Goal: Transaction & Acquisition: Book appointment/travel/reservation

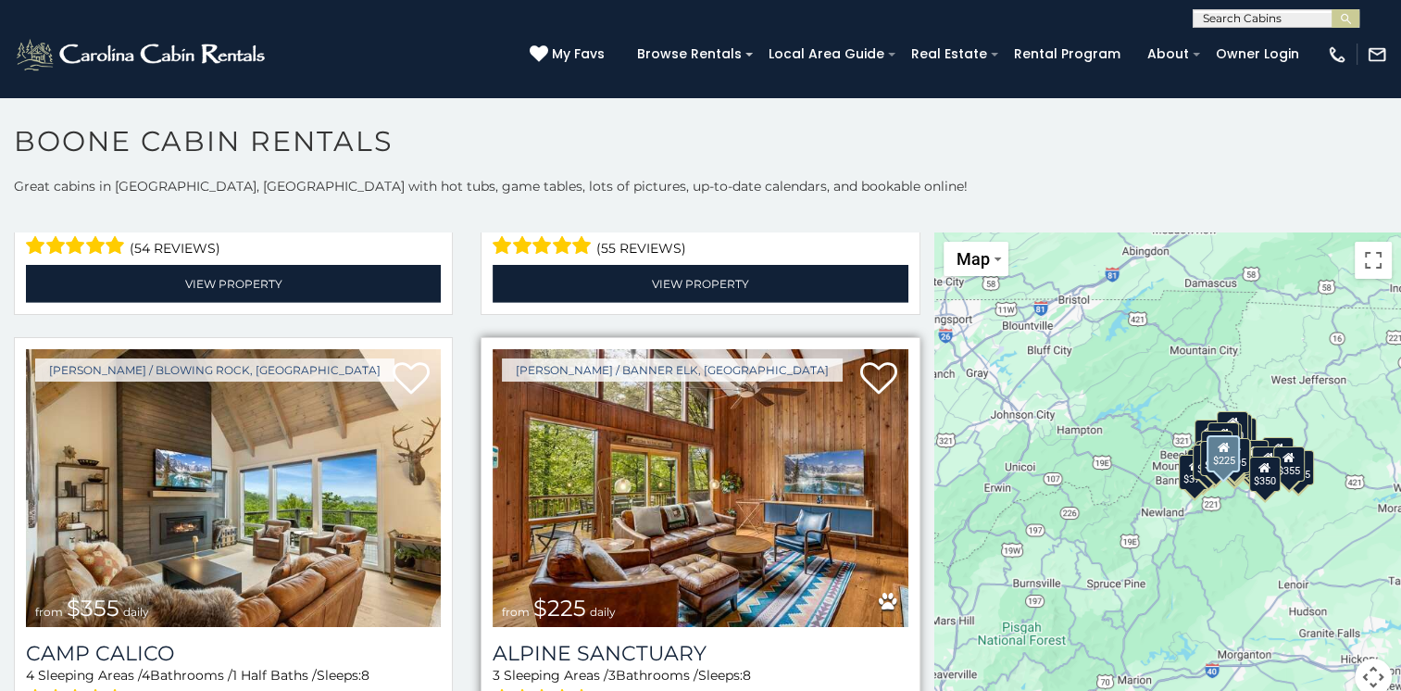
scroll to position [5833, 0]
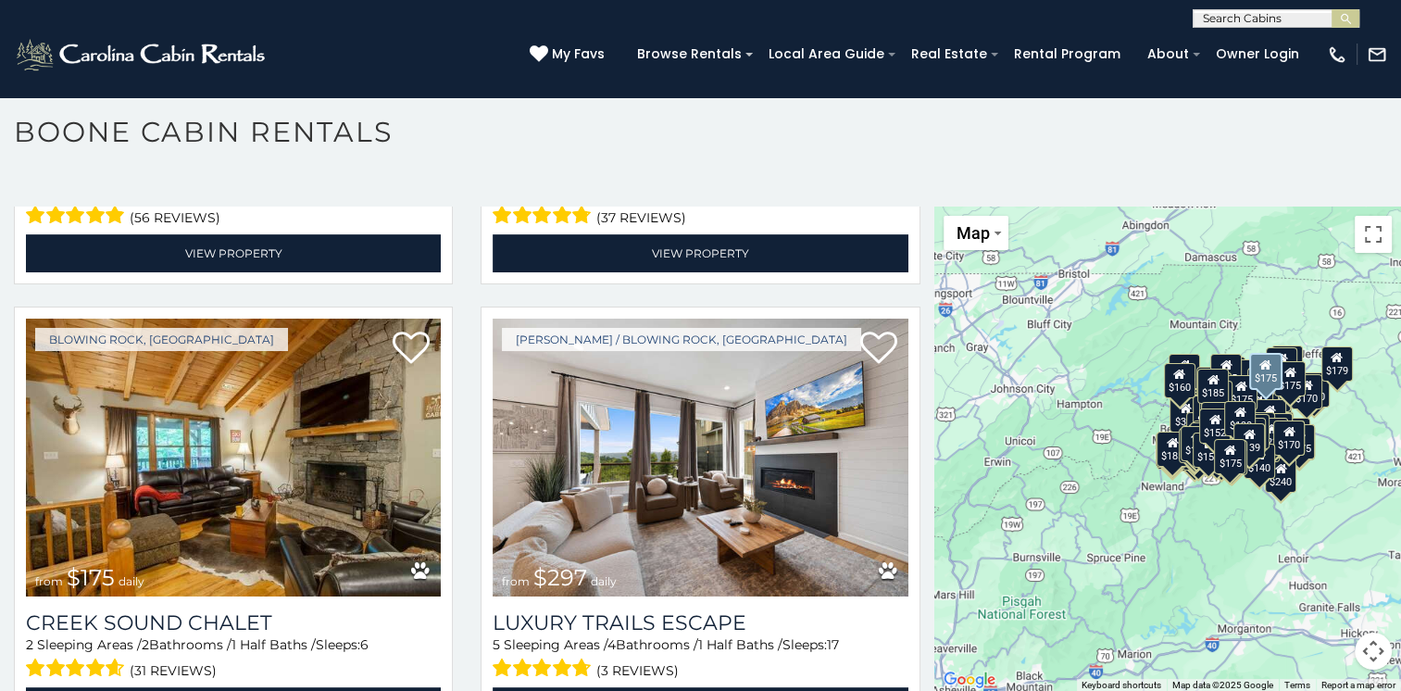
scroll to position [43091, 0]
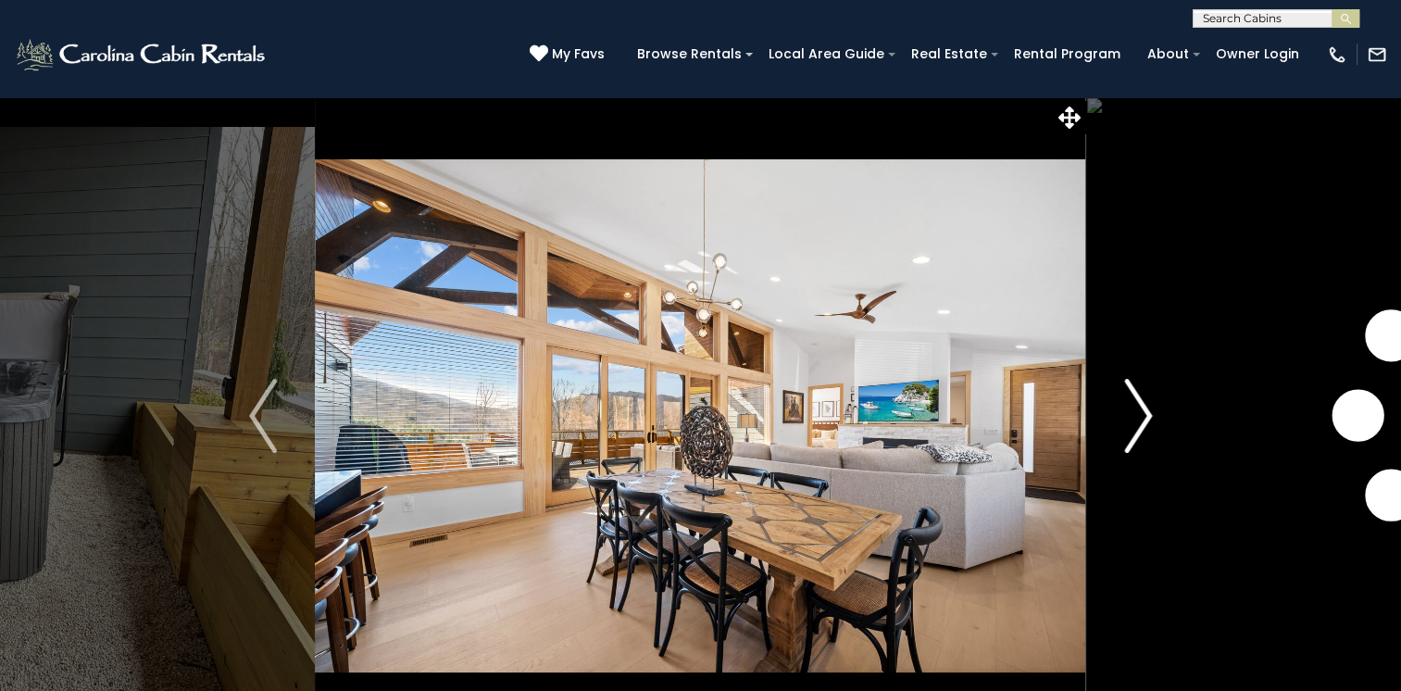
click at [1143, 413] on img "Next" at bounding box center [1138, 416] width 28 height 74
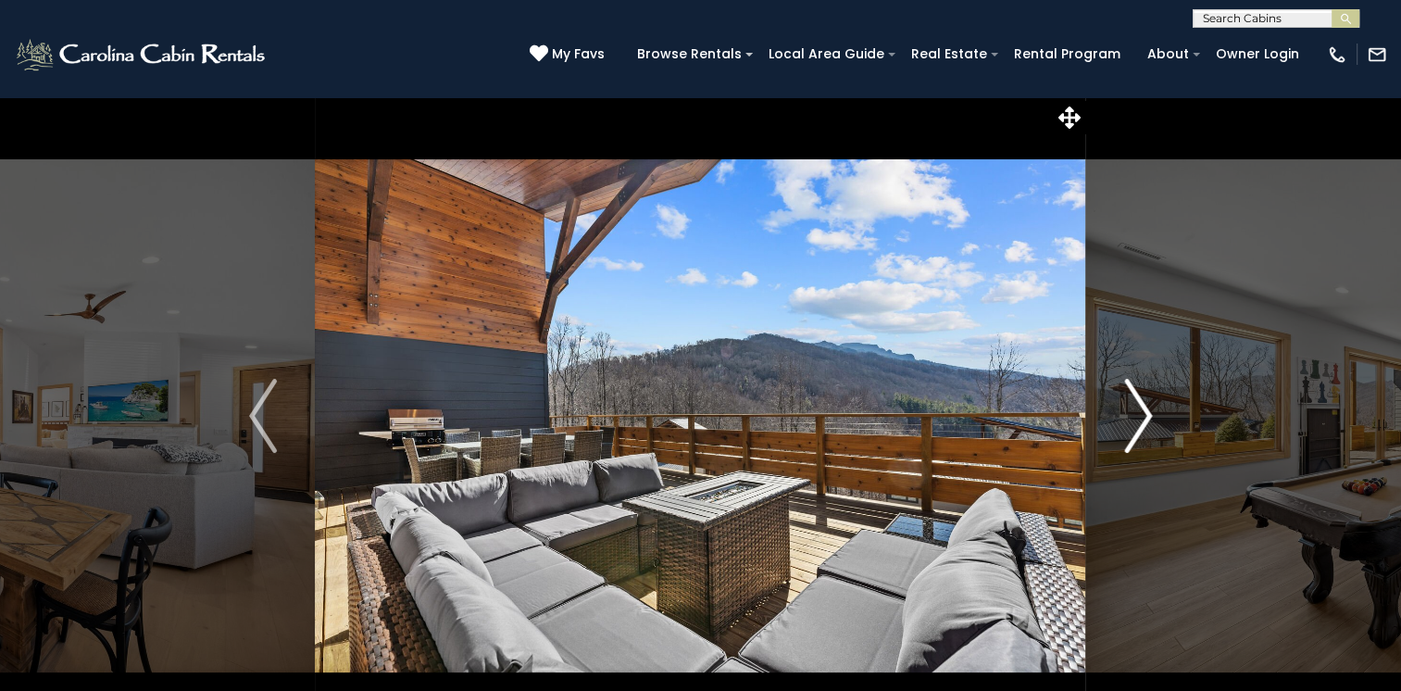
click at [1143, 413] on img "Next" at bounding box center [1138, 416] width 28 height 74
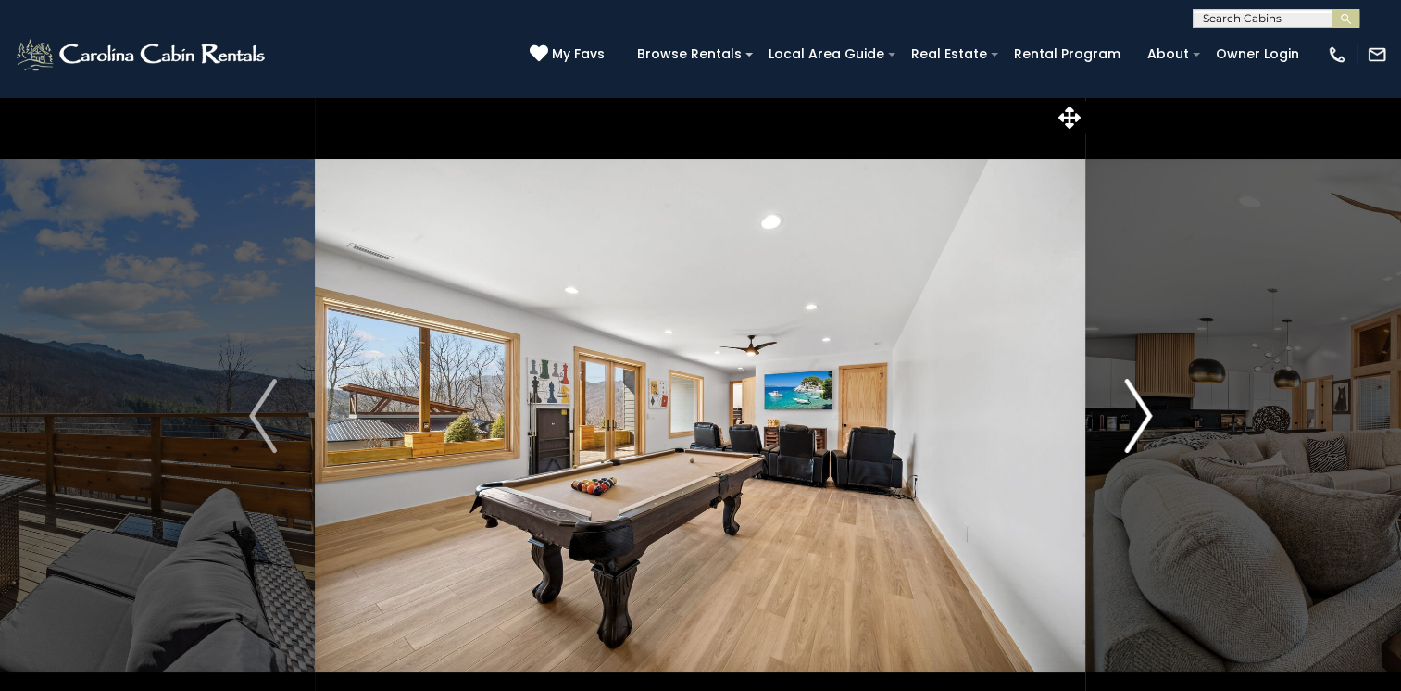
click at [1143, 413] on img "Next" at bounding box center [1138, 416] width 28 height 74
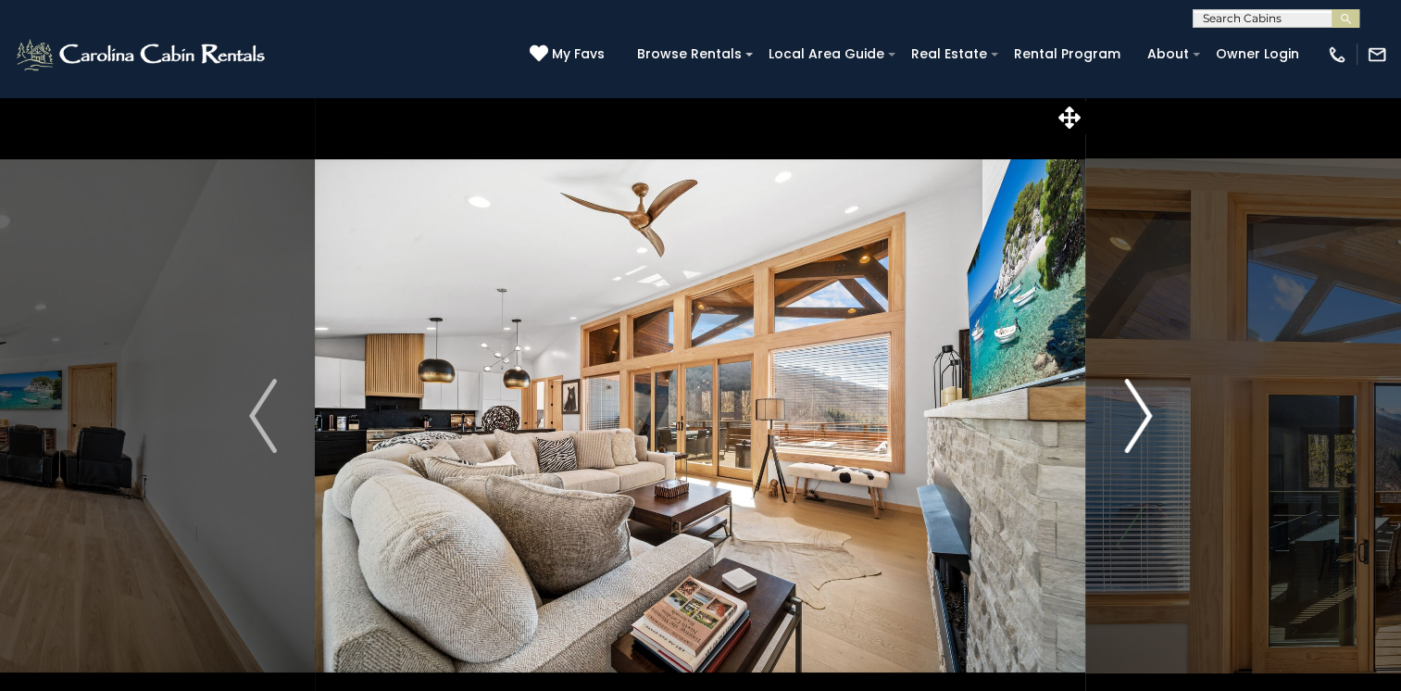
click at [1143, 413] on img "Next" at bounding box center [1138, 416] width 28 height 74
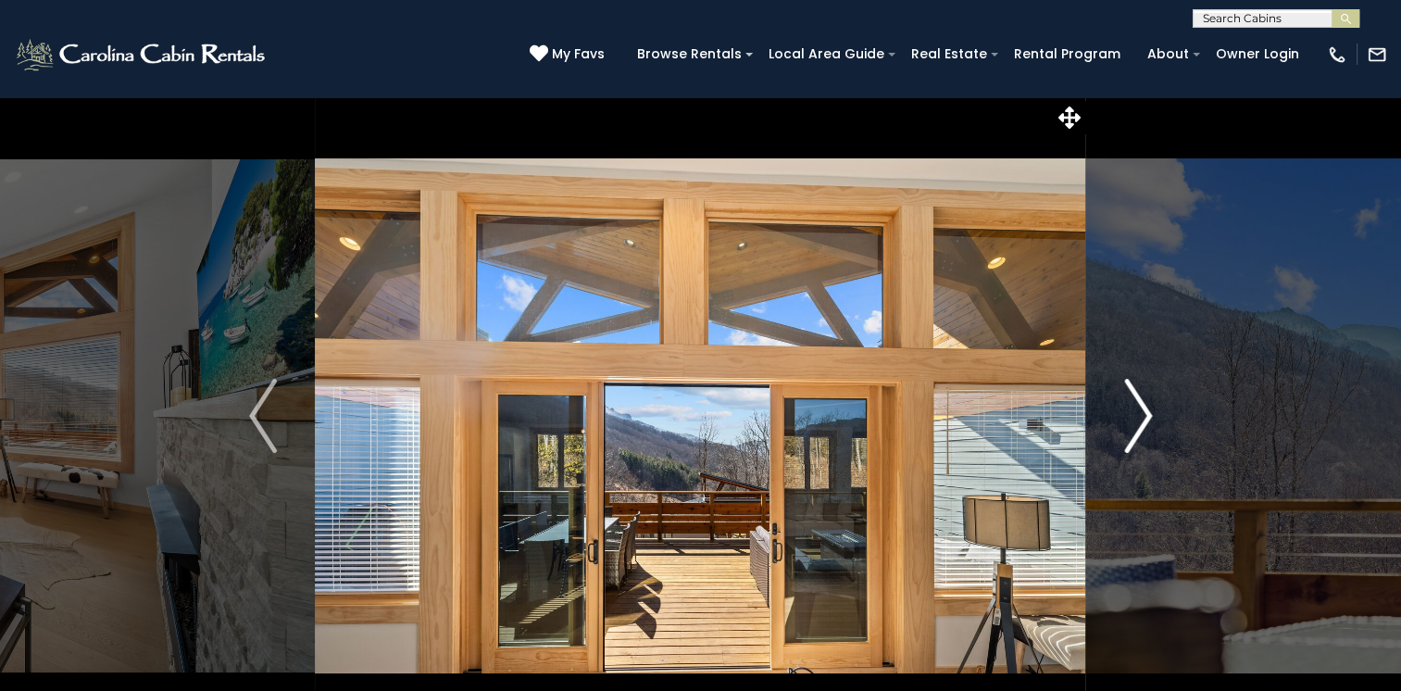
click at [1143, 413] on img "Next" at bounding box center [1138, 416] width 28 height 74
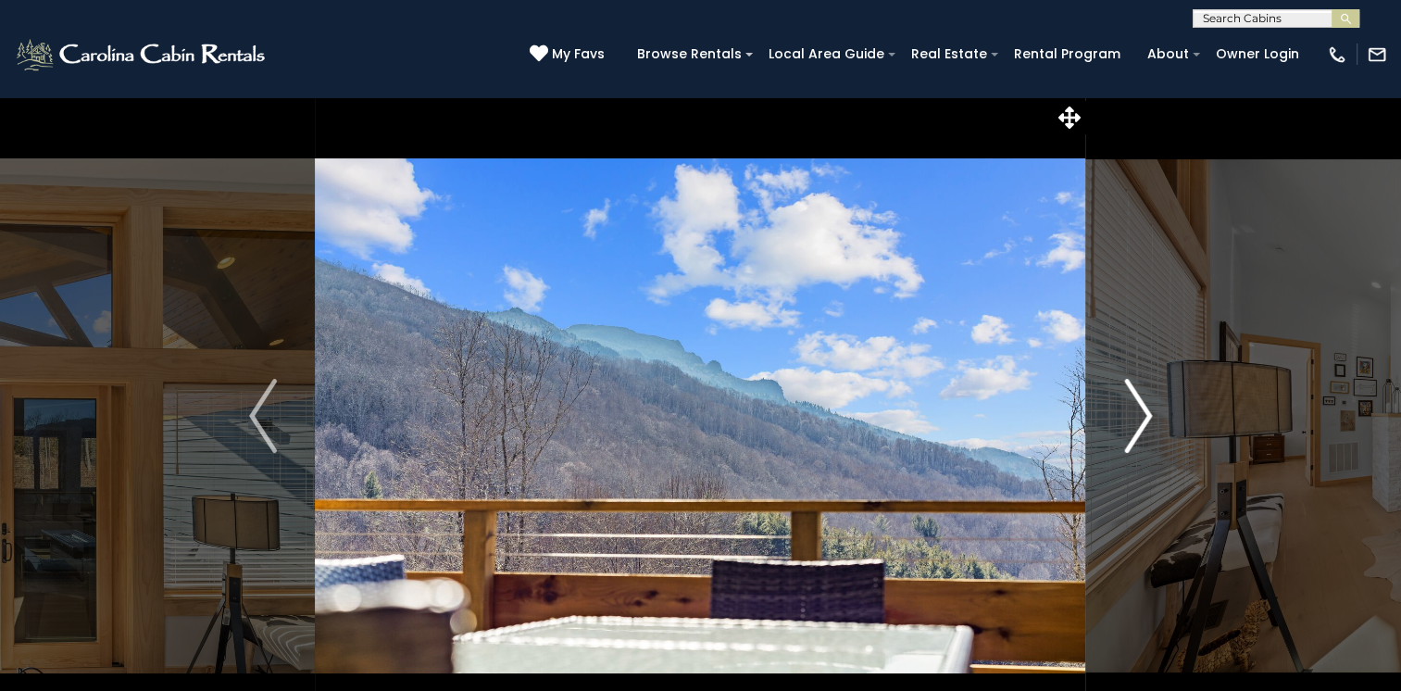
click at [1143, 413] on img "Next" at bounding box center [1138, 416] width 28 height 74
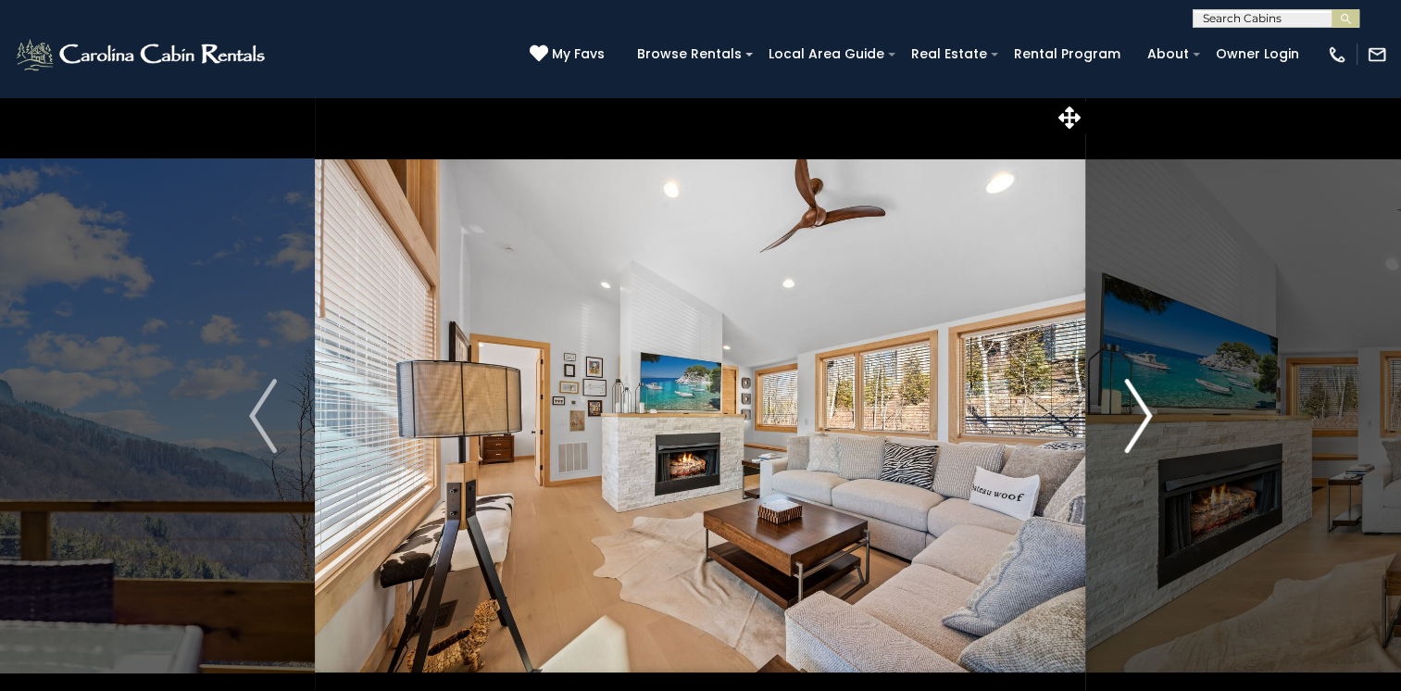
click at [1140, 413] on img "Next" at bounding box center [1138, 416] width 28 height 74
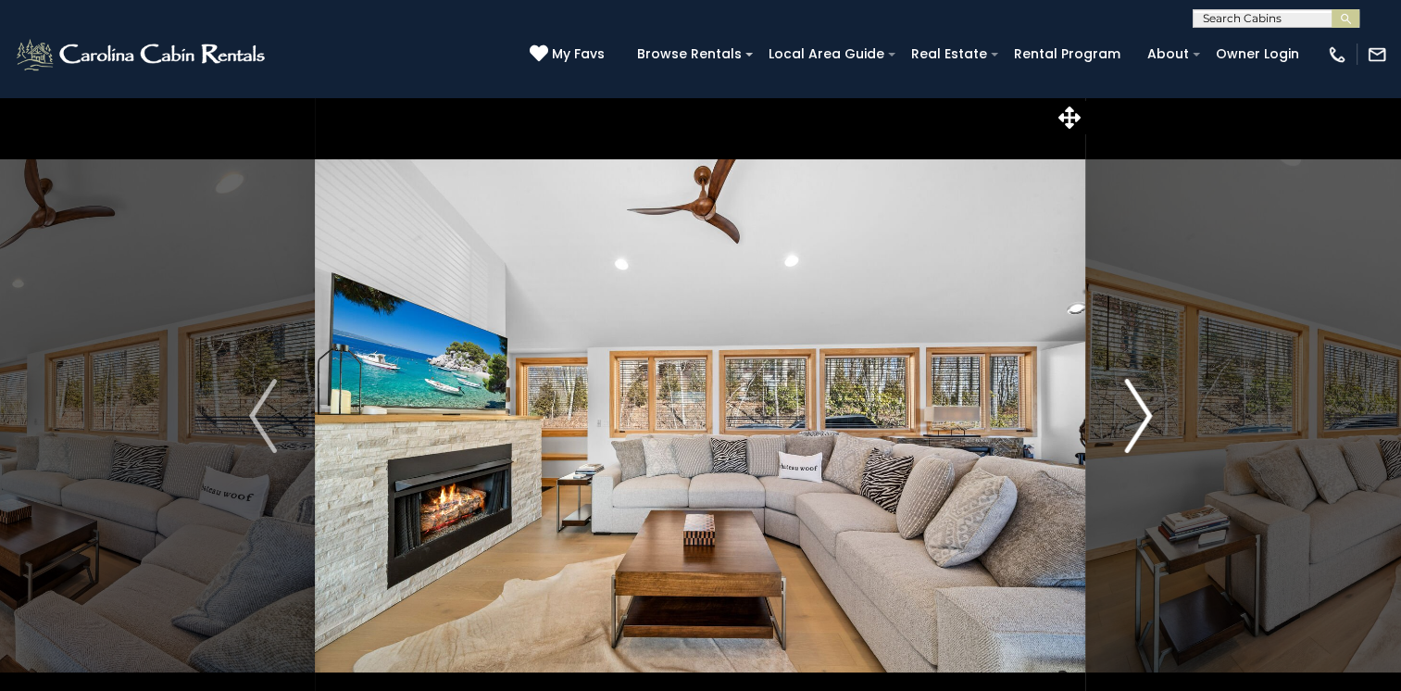
click at [1139, 413] on img "Next" at bounding box center [1138, 416] width 28 height 74
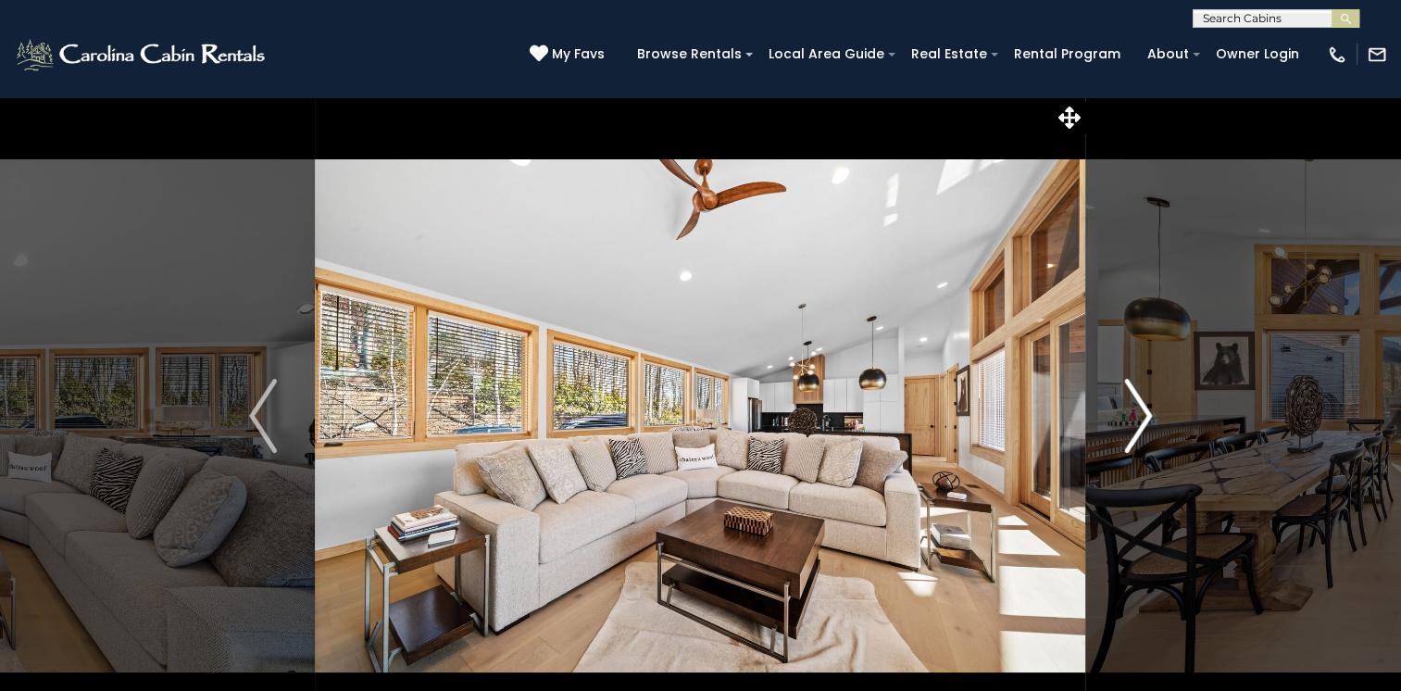
click at [1133, 413] on img "Next" at bounding box center [1138, 416] width 28 height 74
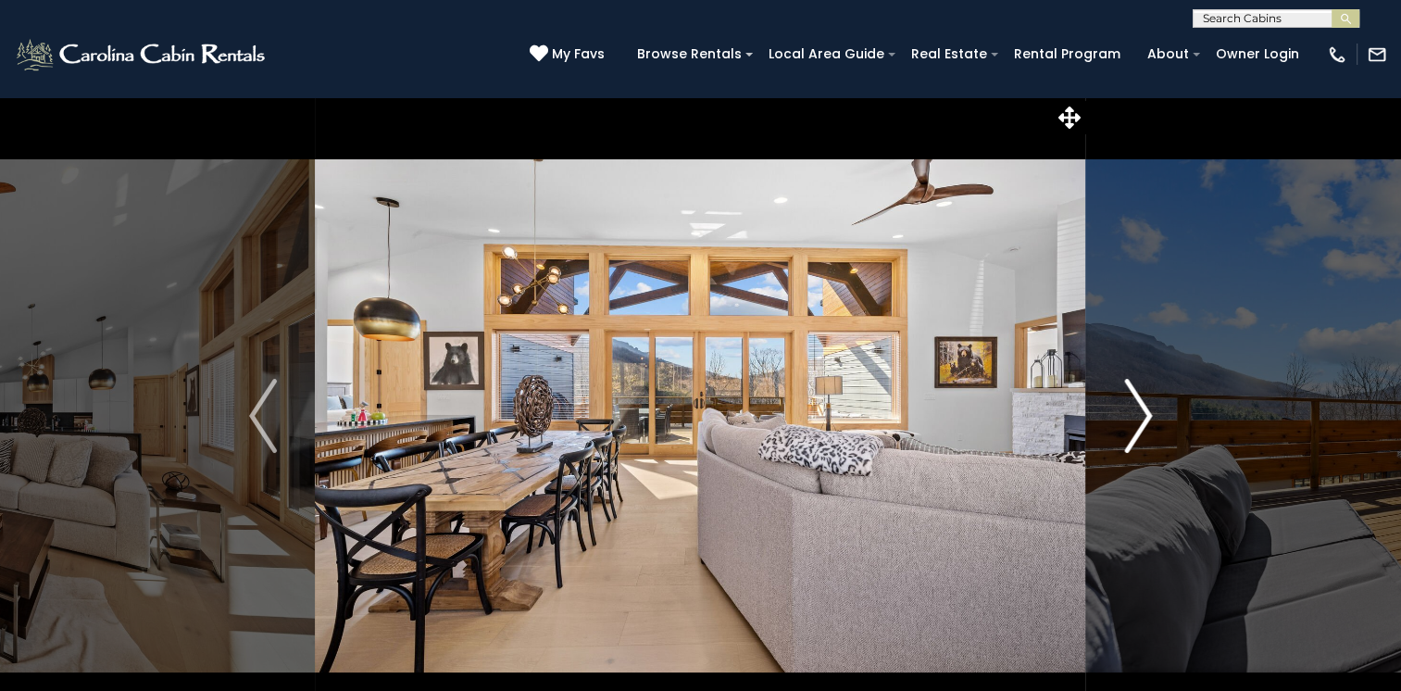
click at [1133, 413] on img "Next" at bounding box center [1138, 416] width 28 height 74
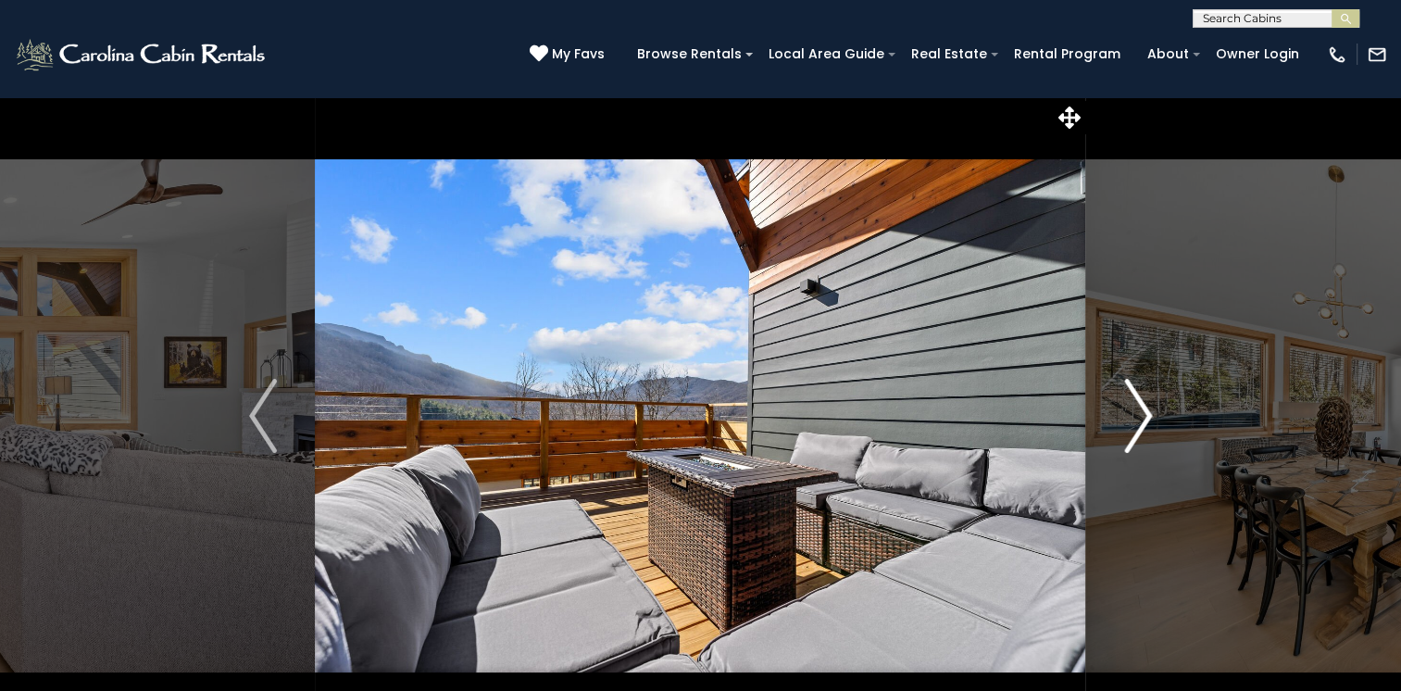
click at [1132, 413] on img "Next" at bounding box center [1138, 416] width 28 height 74
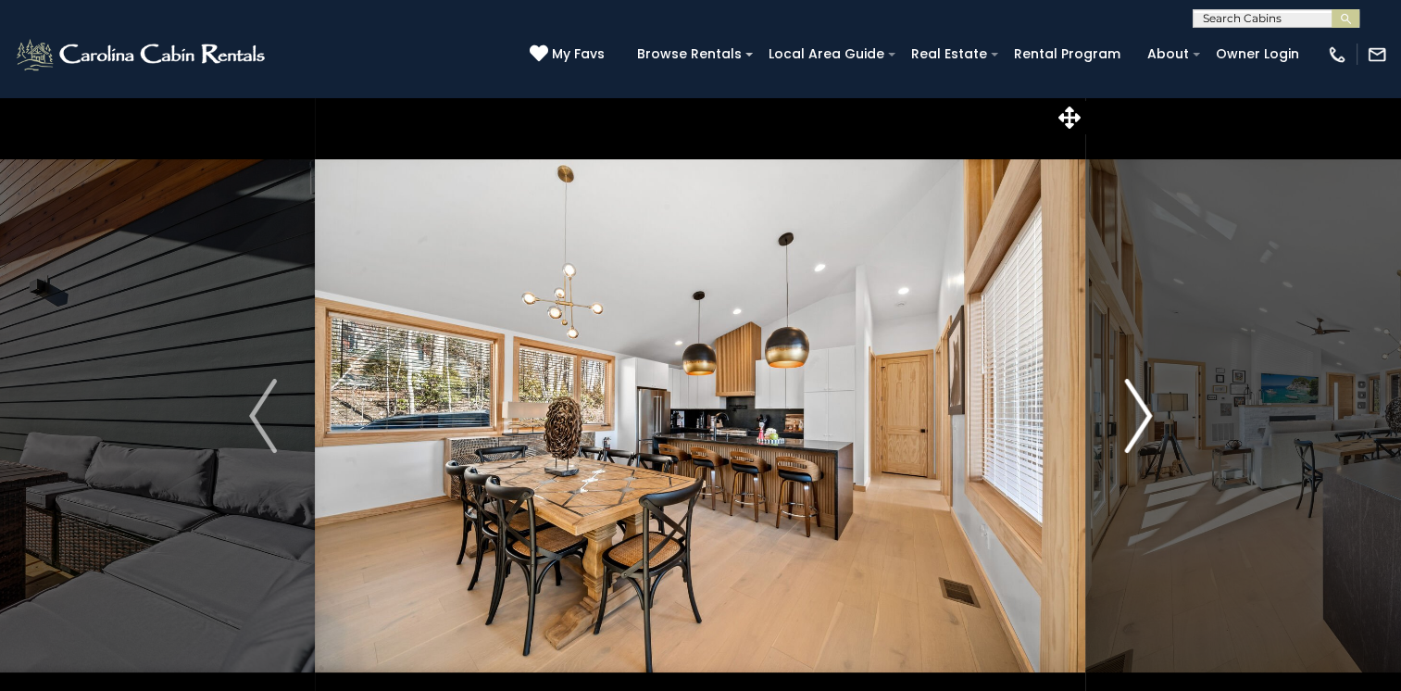
click at [1132, 413] on img "Next" at bounding box center [1138, 416] width 28 height 74
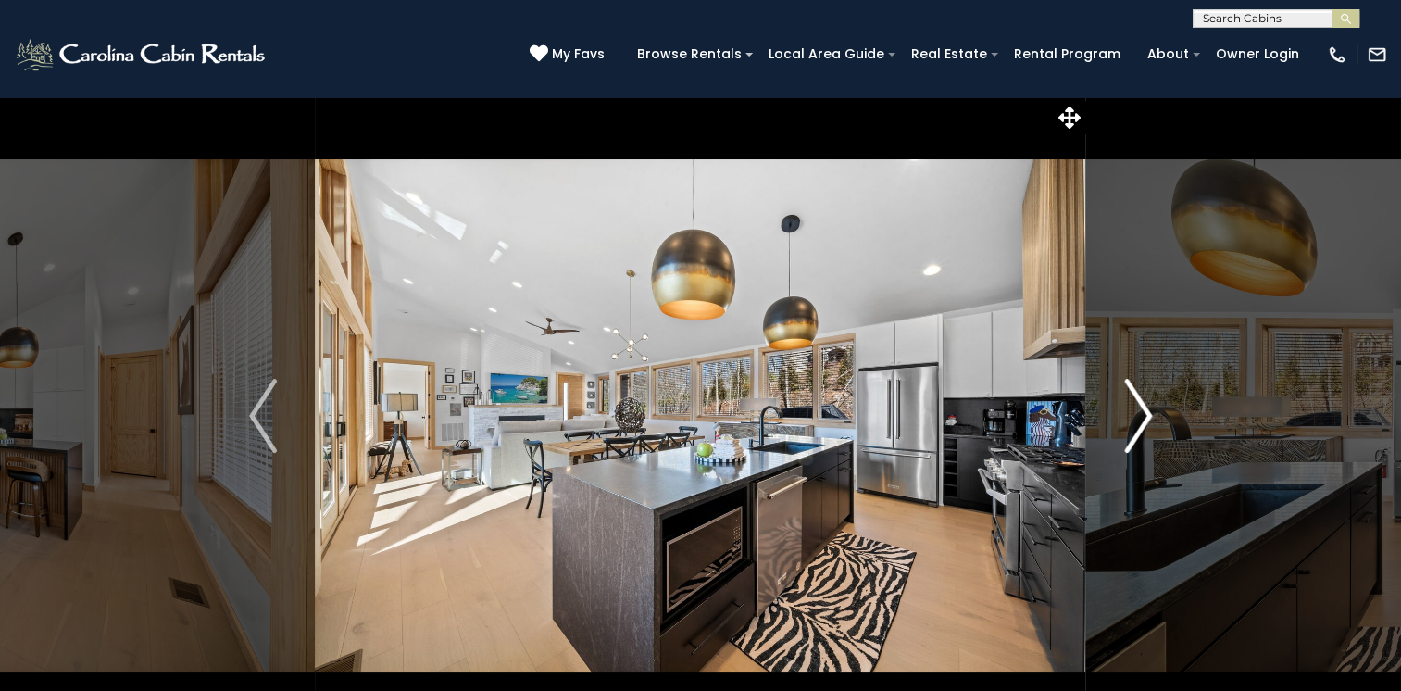
click at [1132, 413] on img "Next" at bounding box center [1138, 416] width 28 height 74
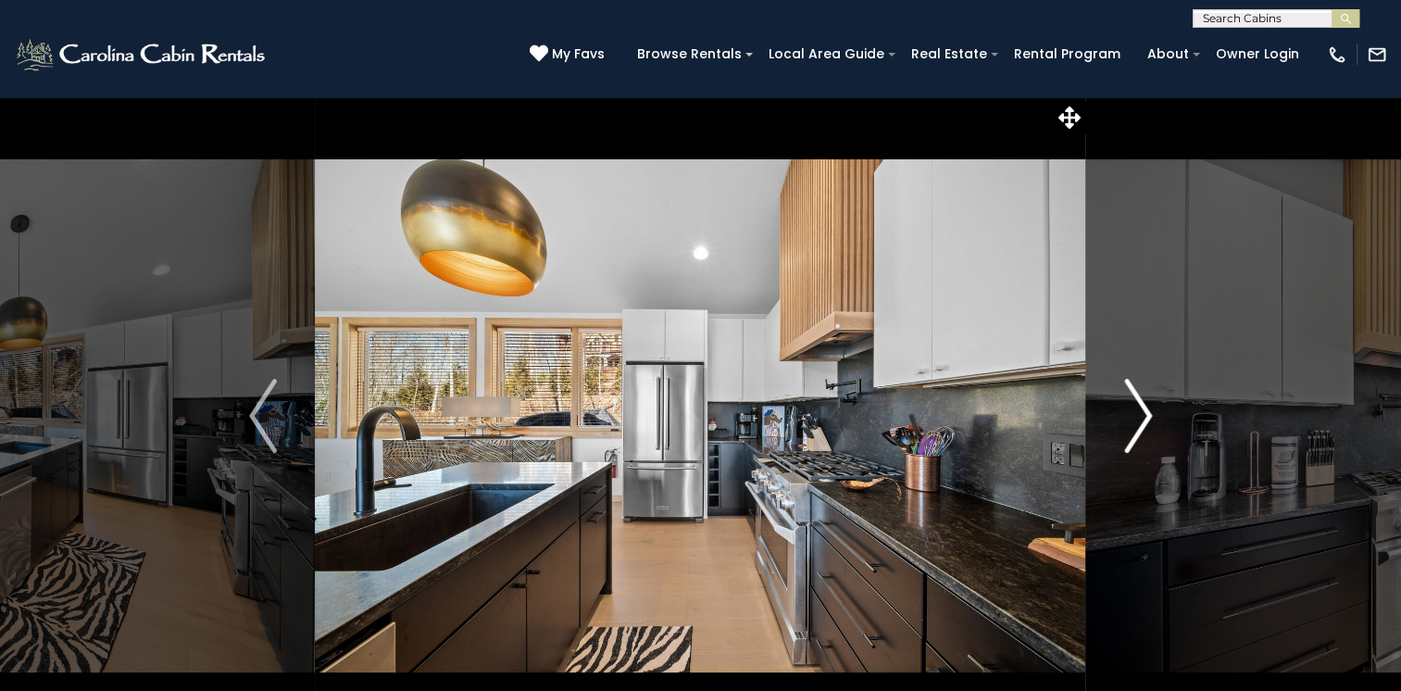
click at [1132, 413] on img "Next" at bounding box center [1138, 416] width 28 height 74
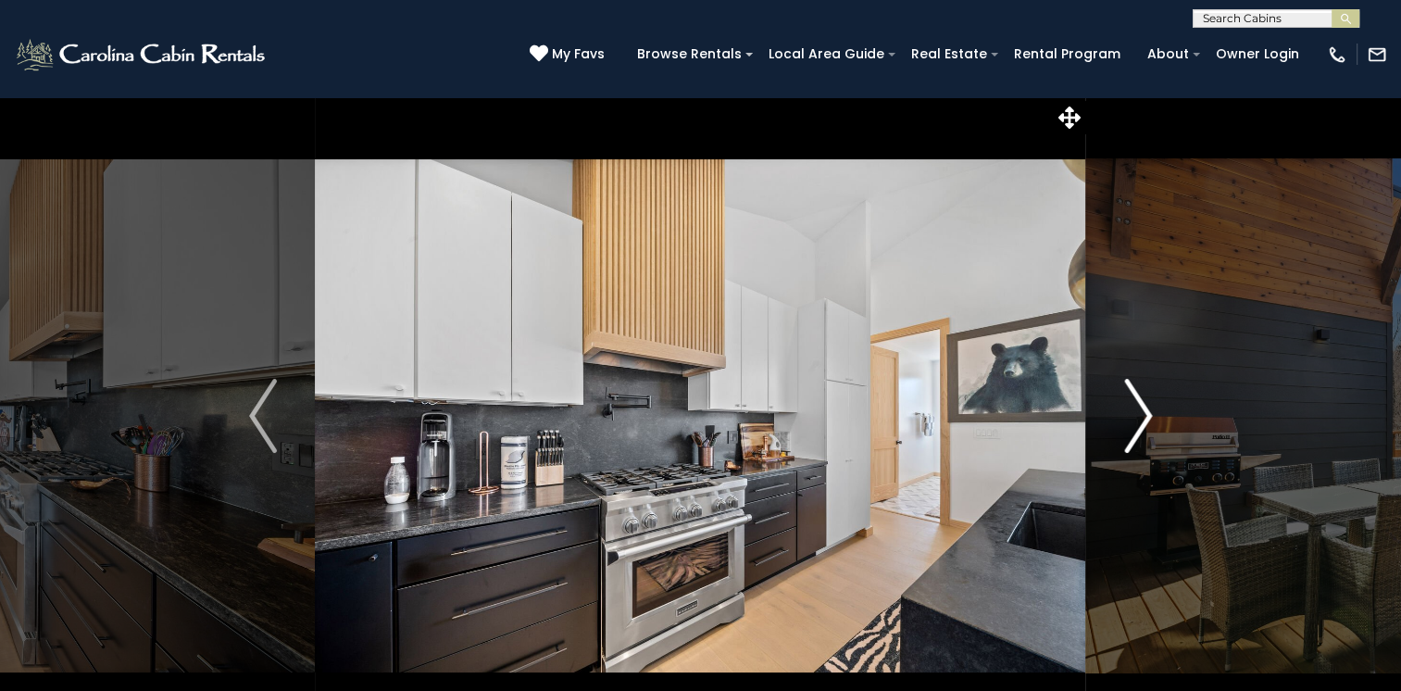
click at [1132, 413] on img "Next" at bounding box center [1138, 416] width 28 height 74
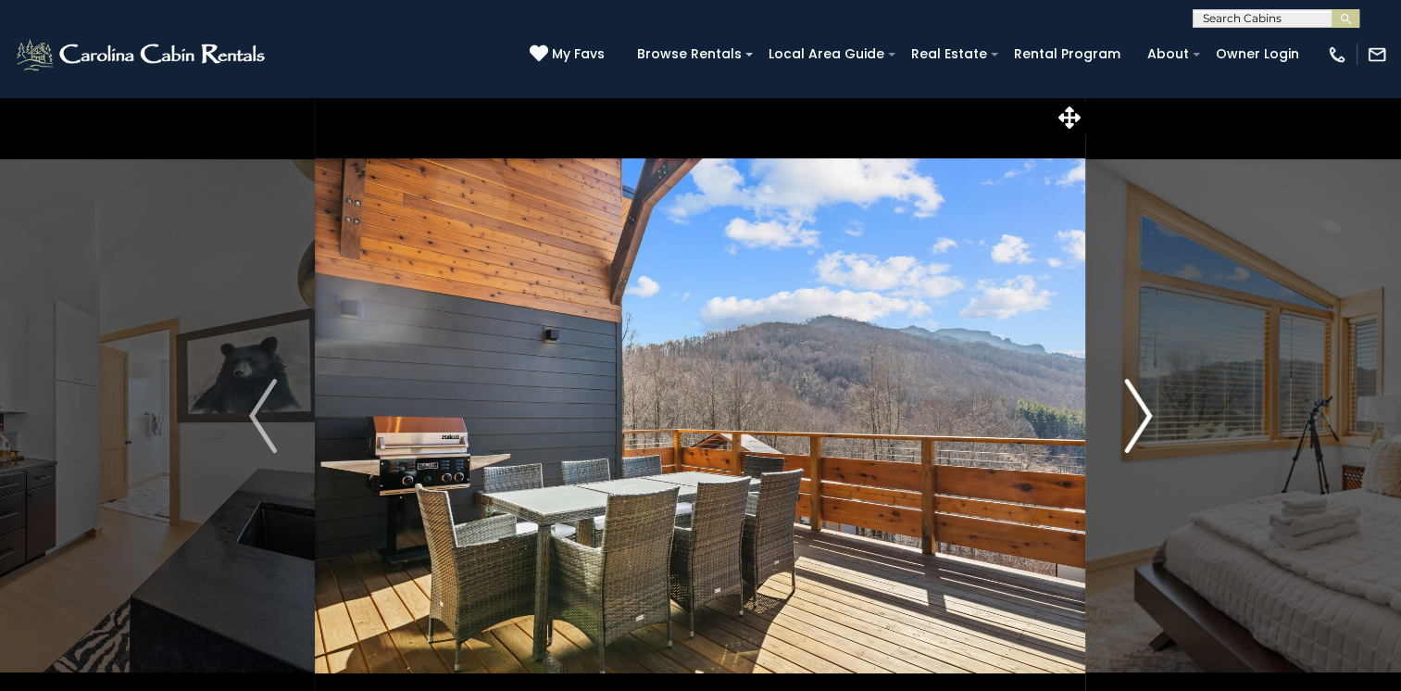
click at [1132, 413] on img "Next" at bounding box center [1138, 416] width 28 height 74
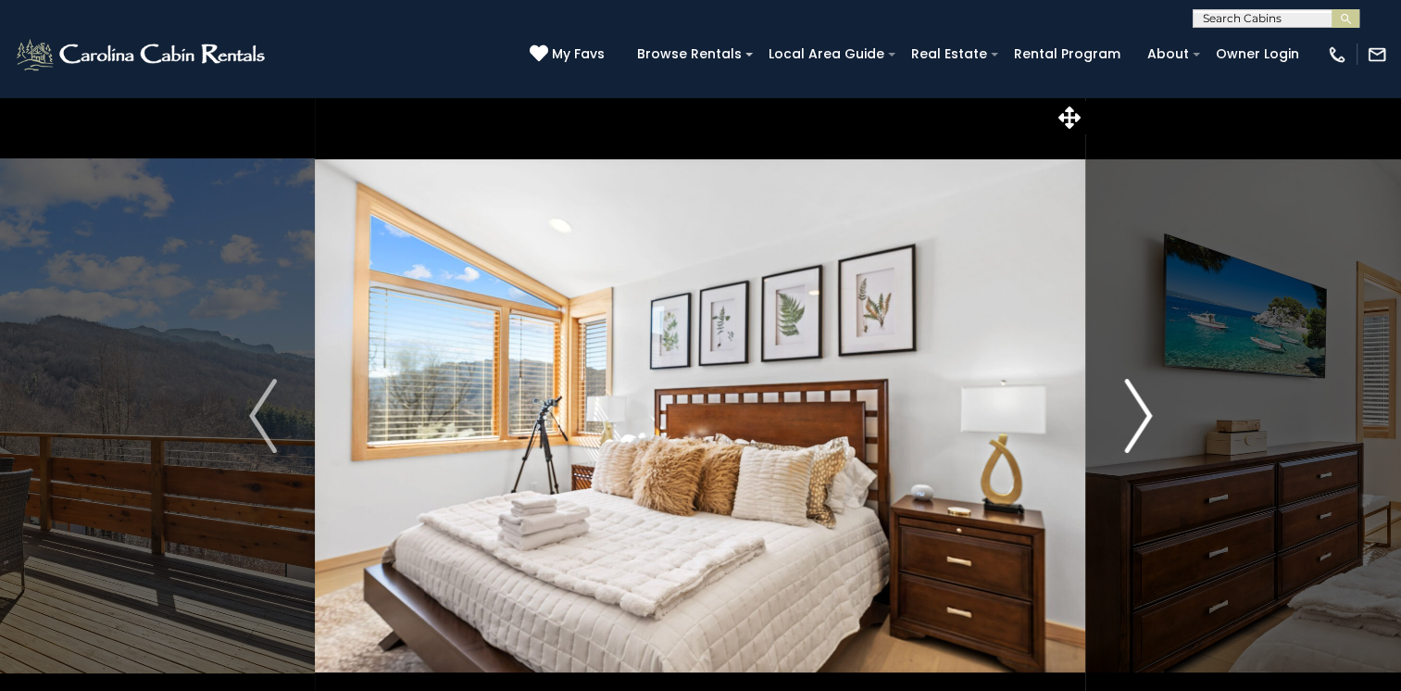
click at [1132, 413] on img "Next" at bounding box center [1138, 416] width 28 height 74
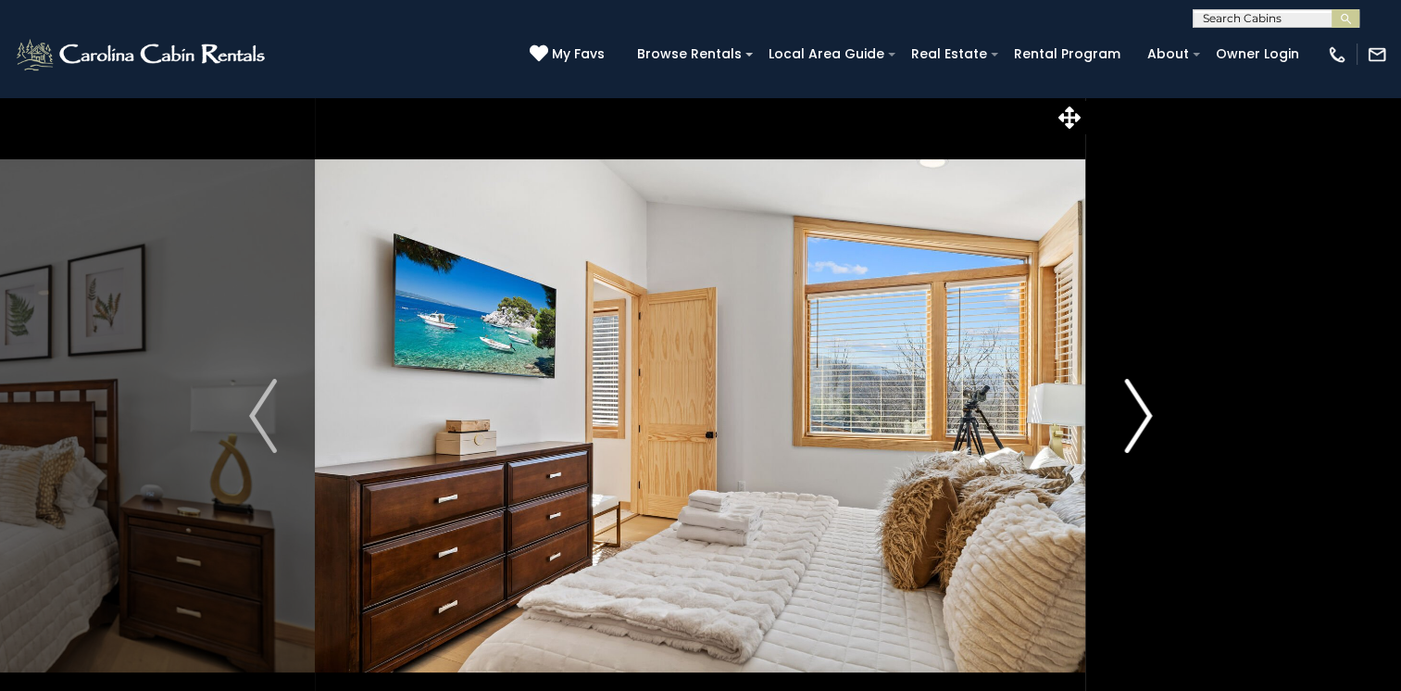
click at [1132, 413] on img "Next" at bounding box center [1138, 416] width 28 height 74
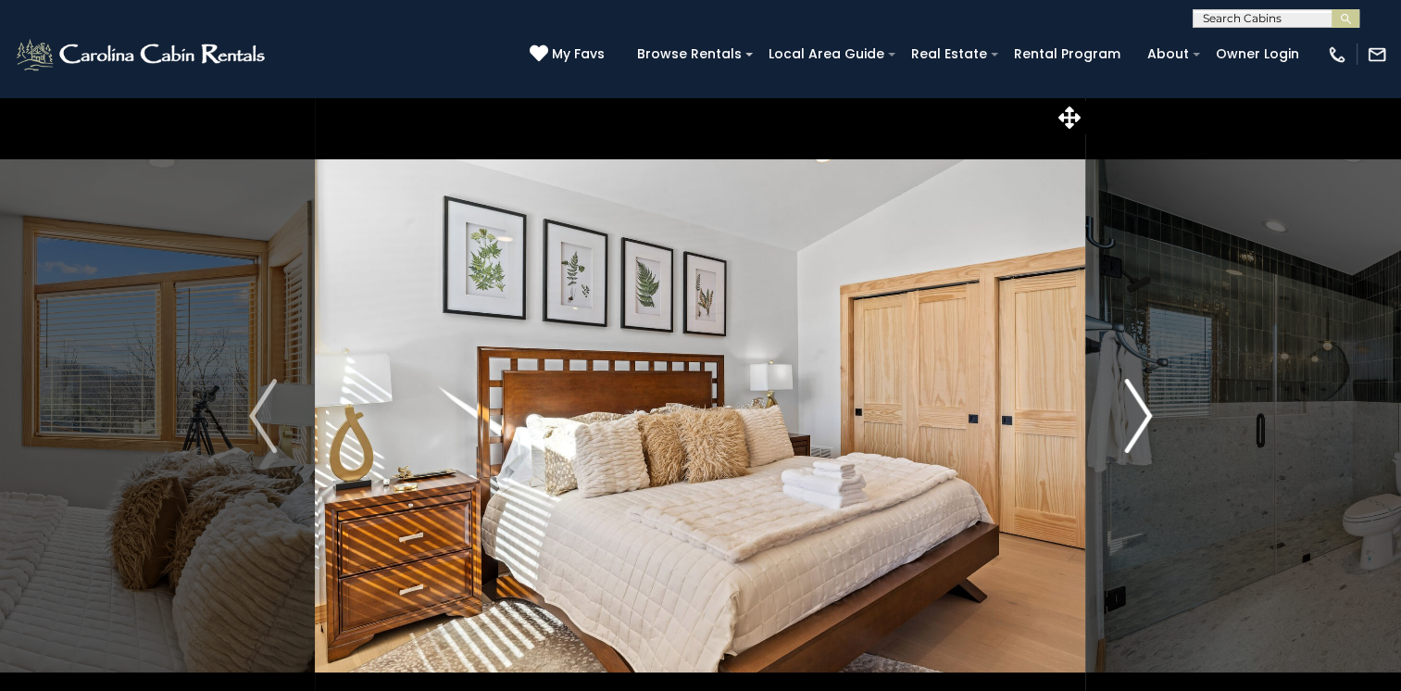
click at [1132, 413] on img "Next" at bounding box center [1138, 416] width 28 height 74
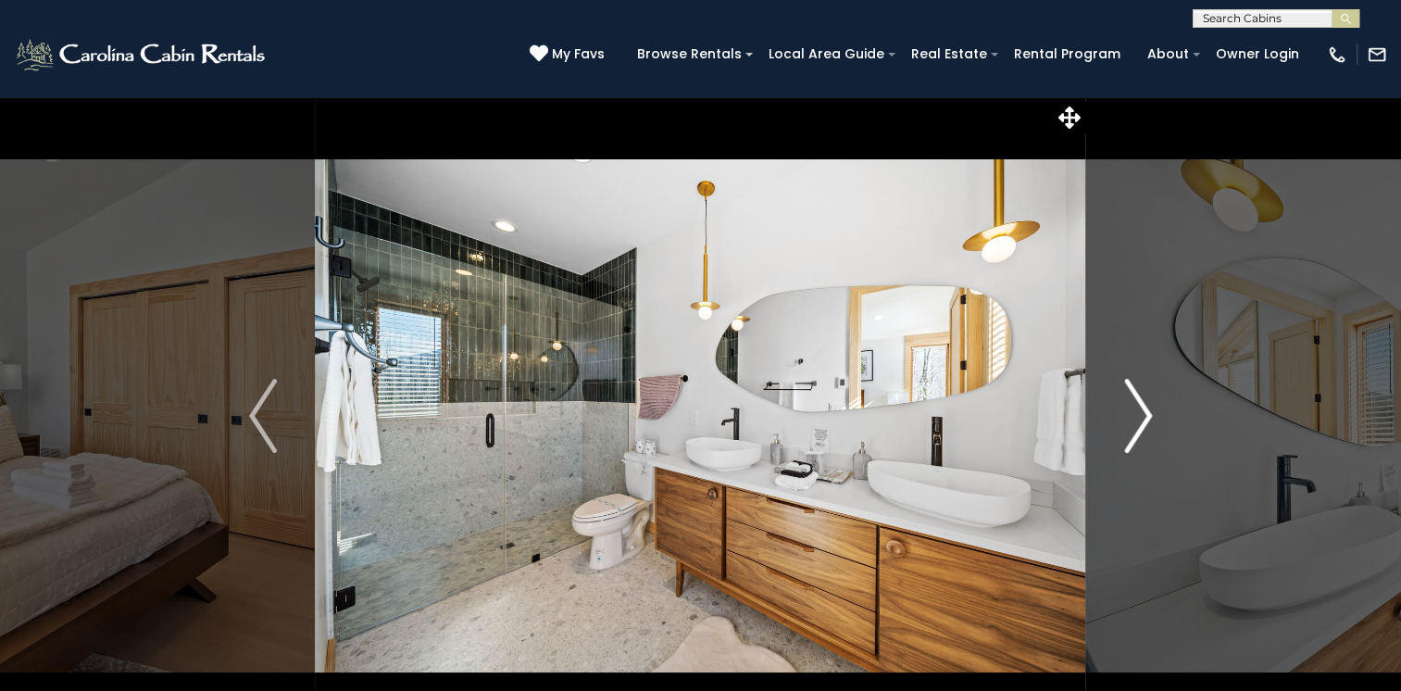
click at [1132, 413] on img "Next" at bounding box center [1138, 416] width 28 height 74
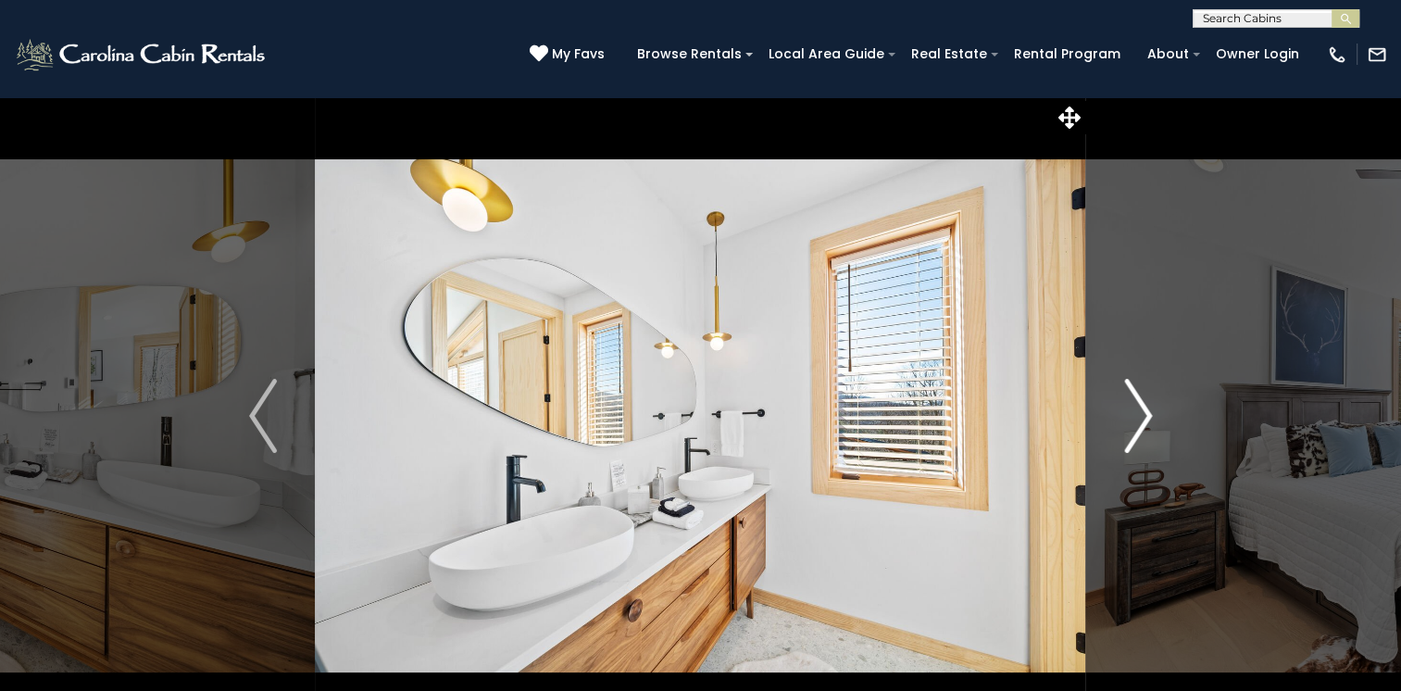
click at [1132, 413] on img "Next" at bounding box center [1138, 416] width 28 height 74
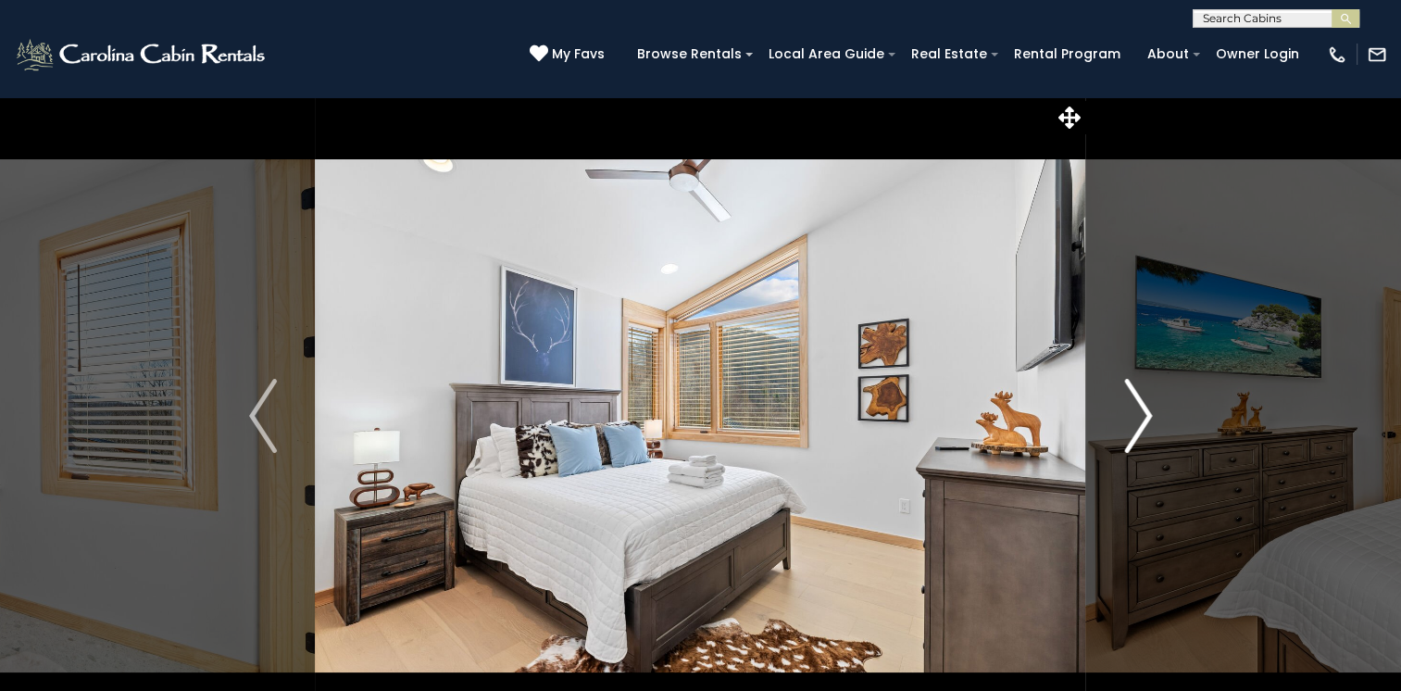
click at [1132, 413] on img "Next" at bounding box center [1138, 416] width 28 height 74
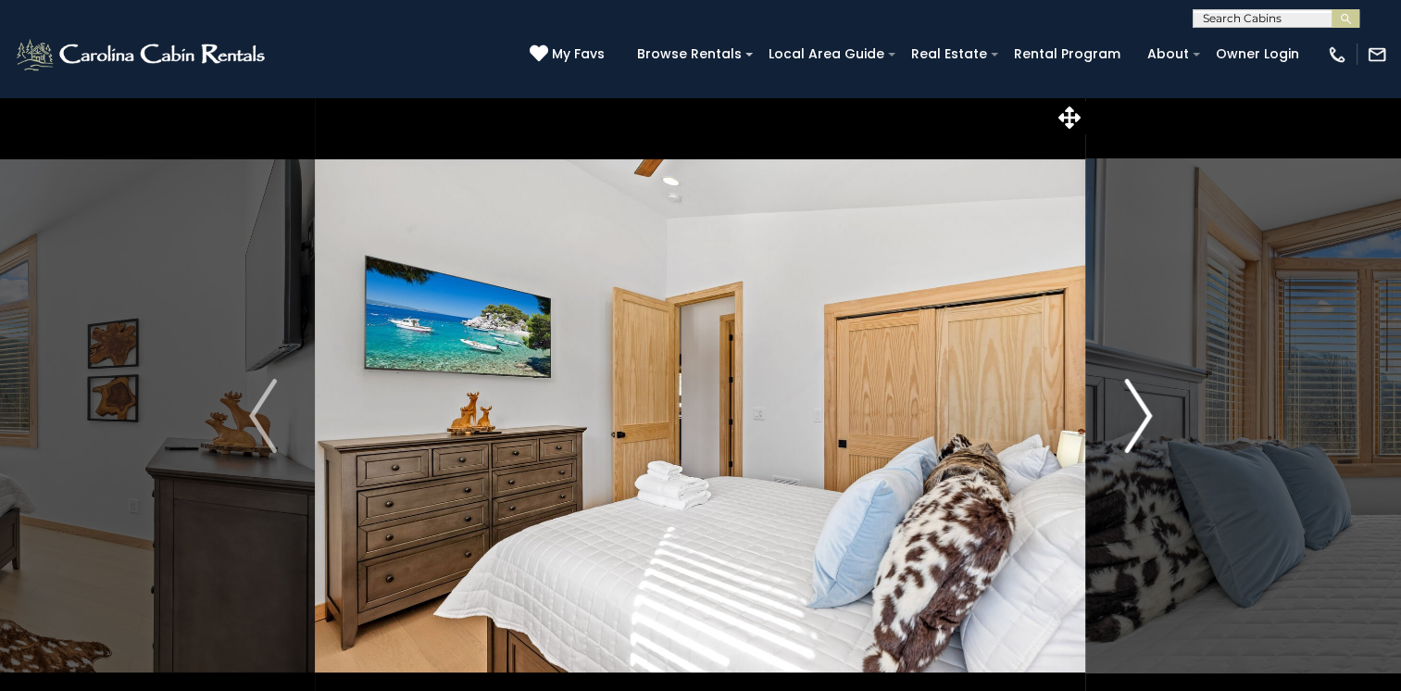
click at [1132, 413] on img "Next" at bounding box center [1138, 416] width 28 height 74
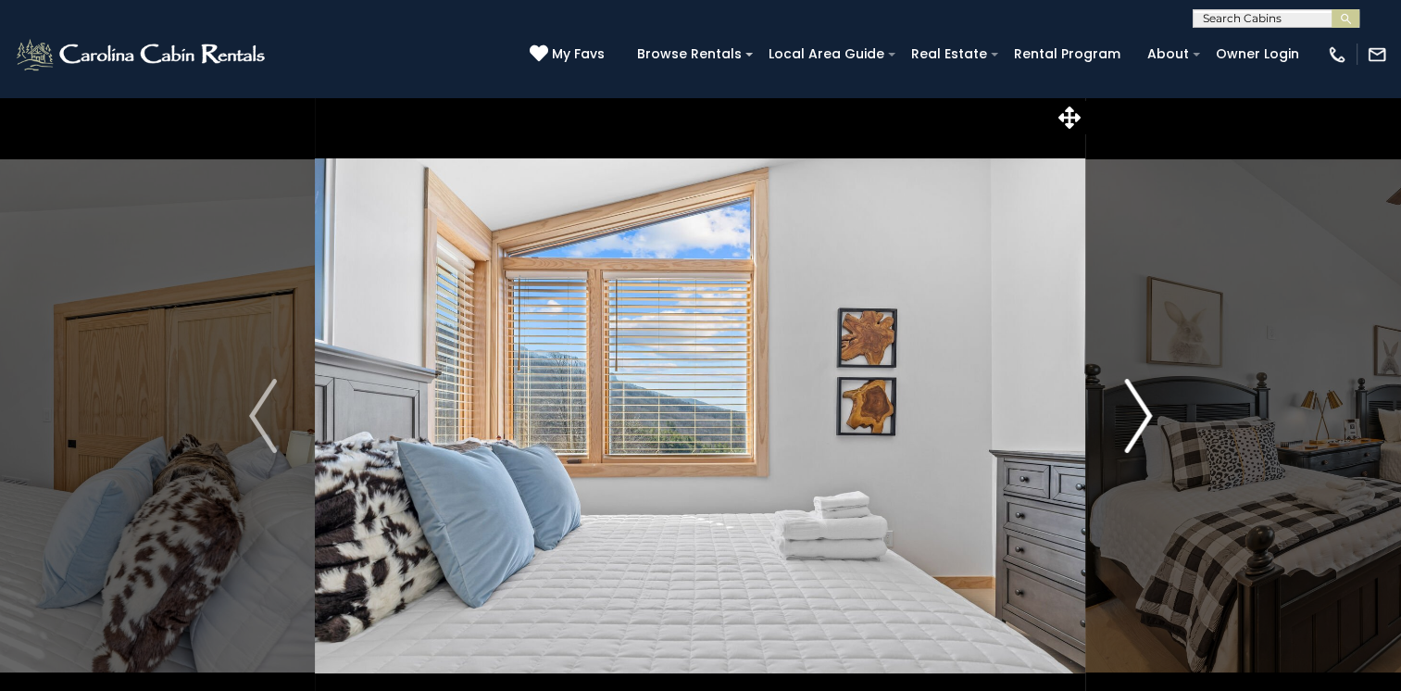
click at [1132, 413] on img "Next" at bounding box center [1138, 416] width 28 height 74
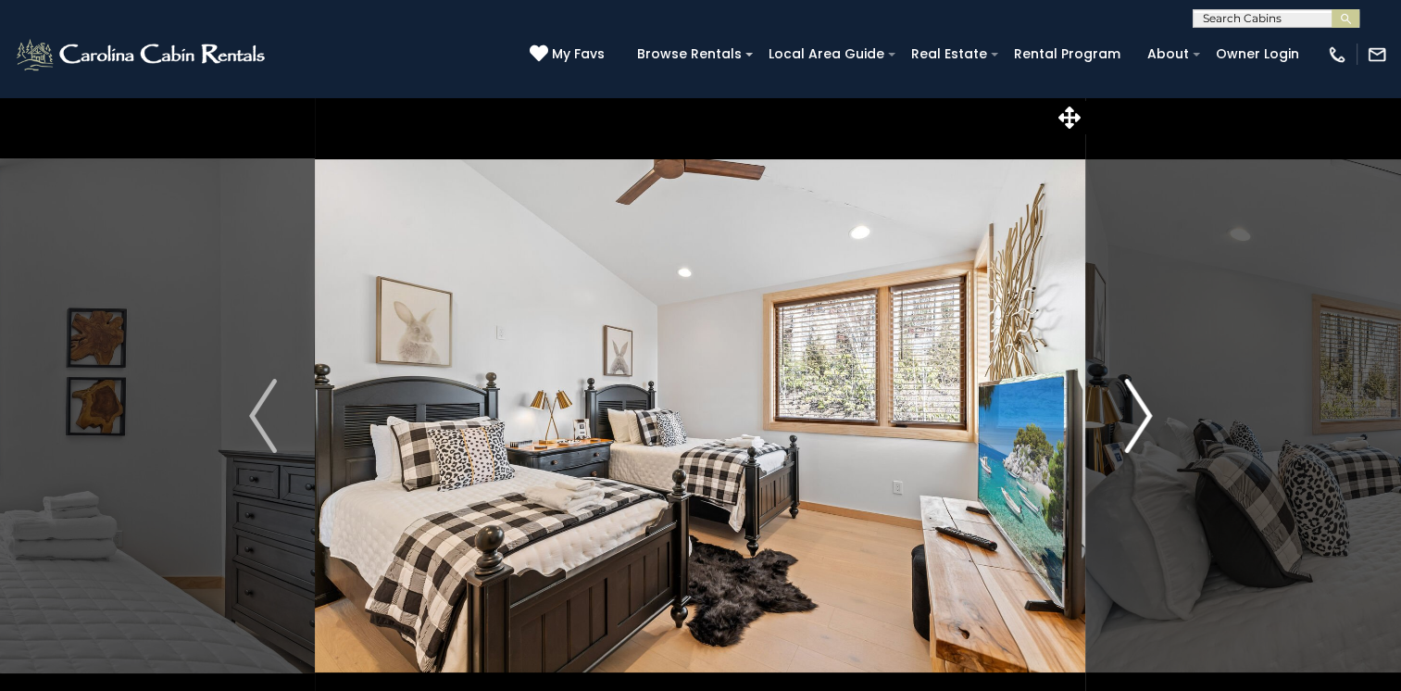
click at [1132, 413] on img "Next" at bounding box center [1138, 416] width 28 height 74
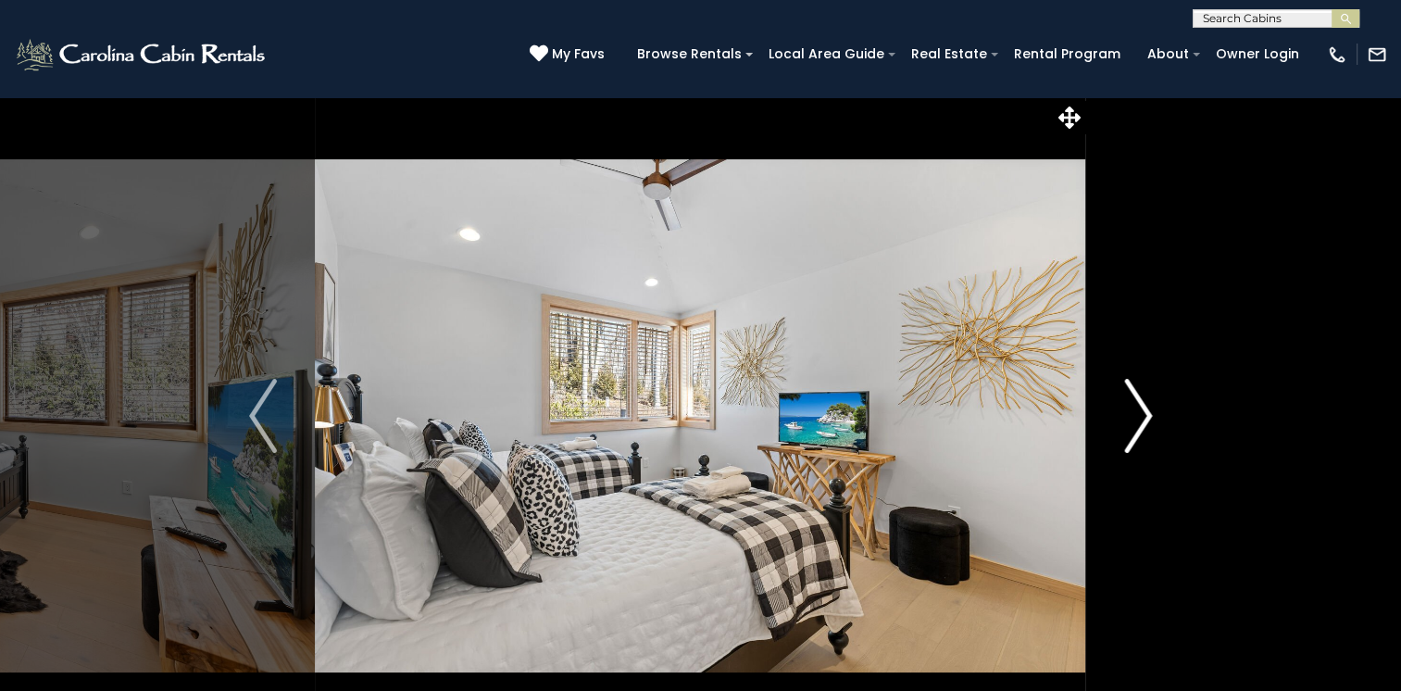
click at [1132, 413] on img "Next" at bounding box center [1138, 416] width 28 height 74
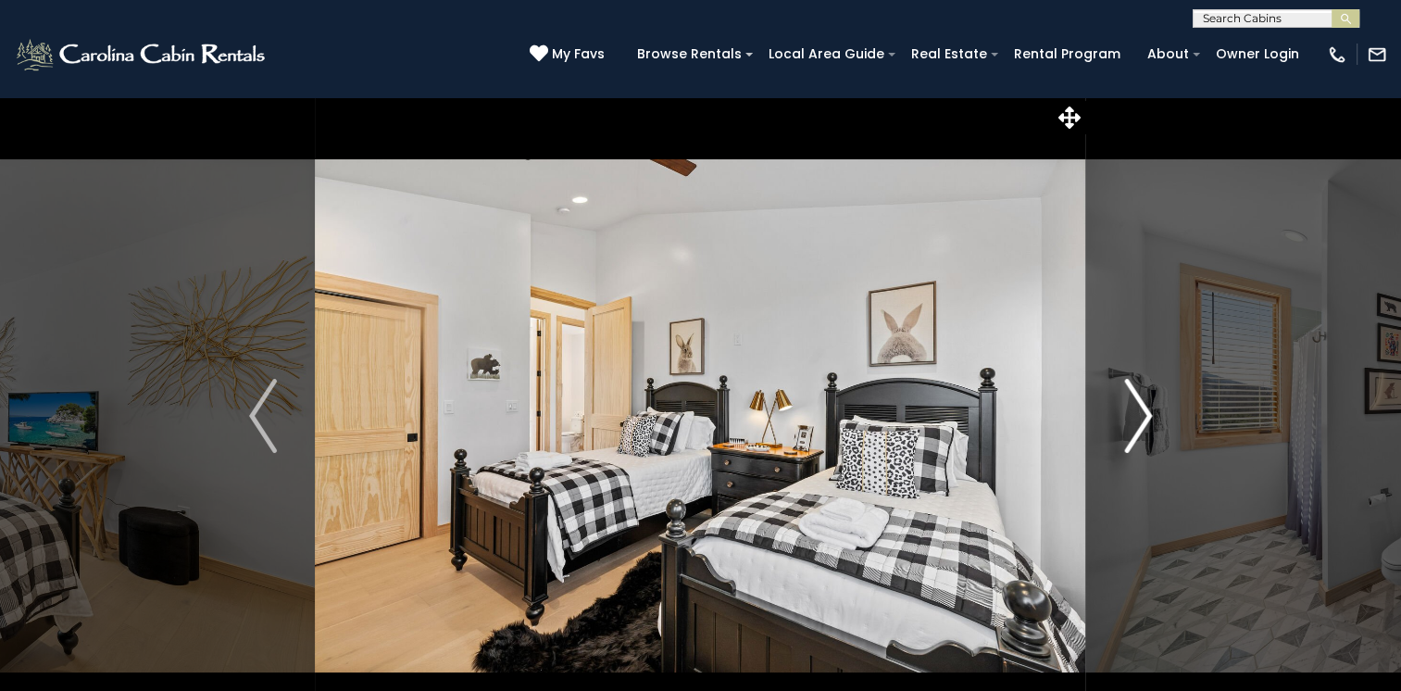
click at [1132, 413] on img "Next" at bounding box center [1138, 416] width 28 height 74
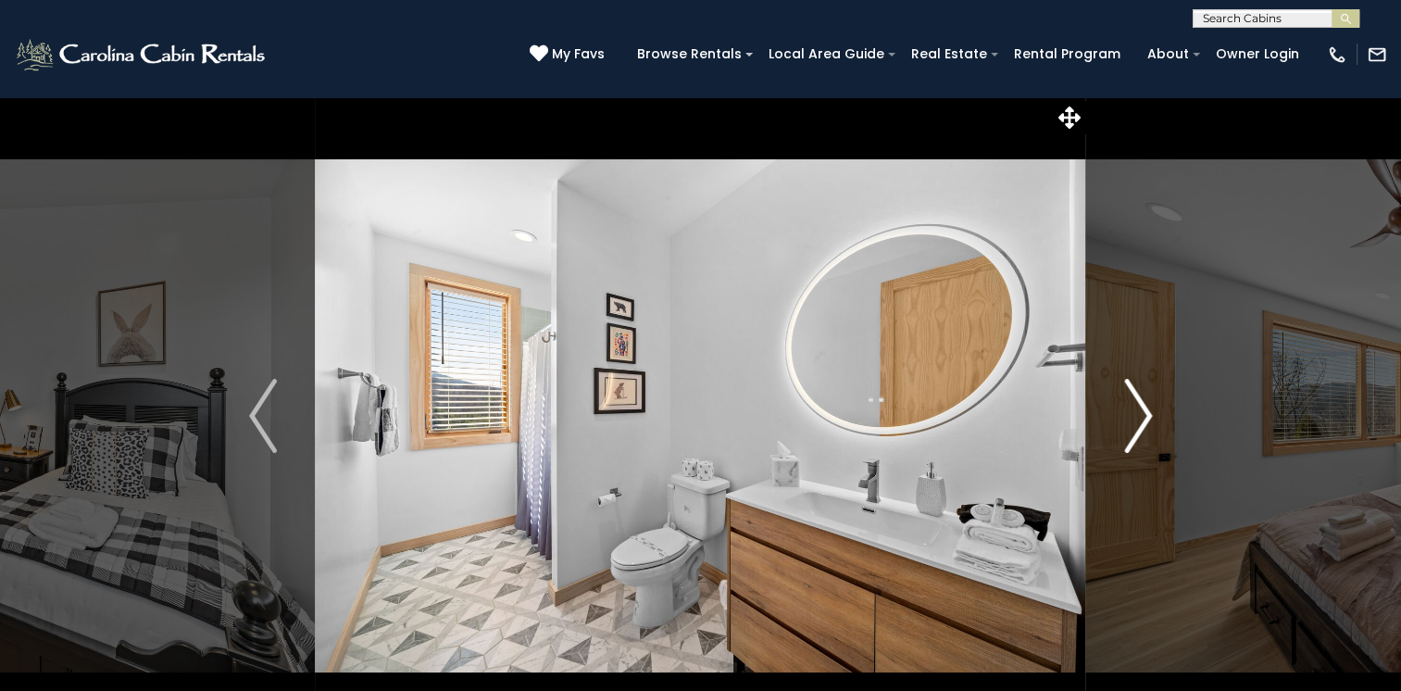
click at [1132, 413] on img "Next" at bounding box center [1138, 416] width 28 height 74
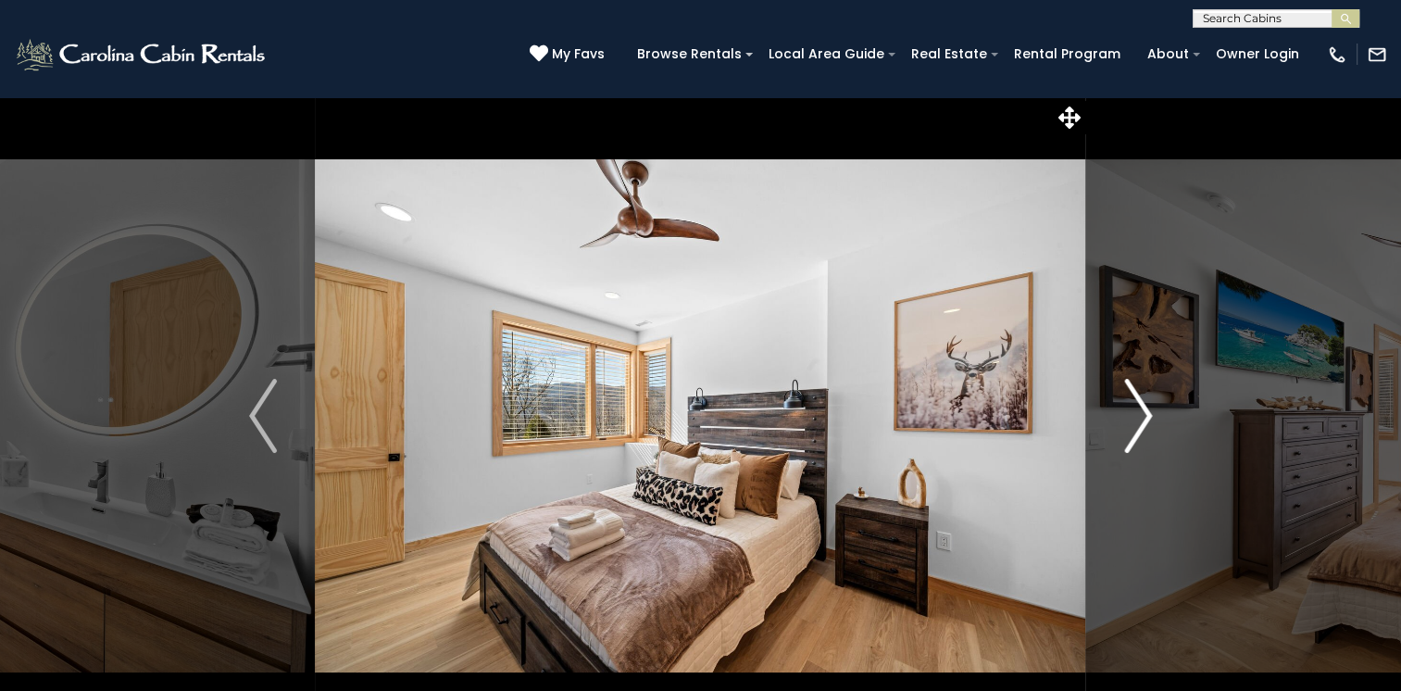
click at [1132, 413] on img "Next" at bounding box center [1138, 416] width 28 height 74
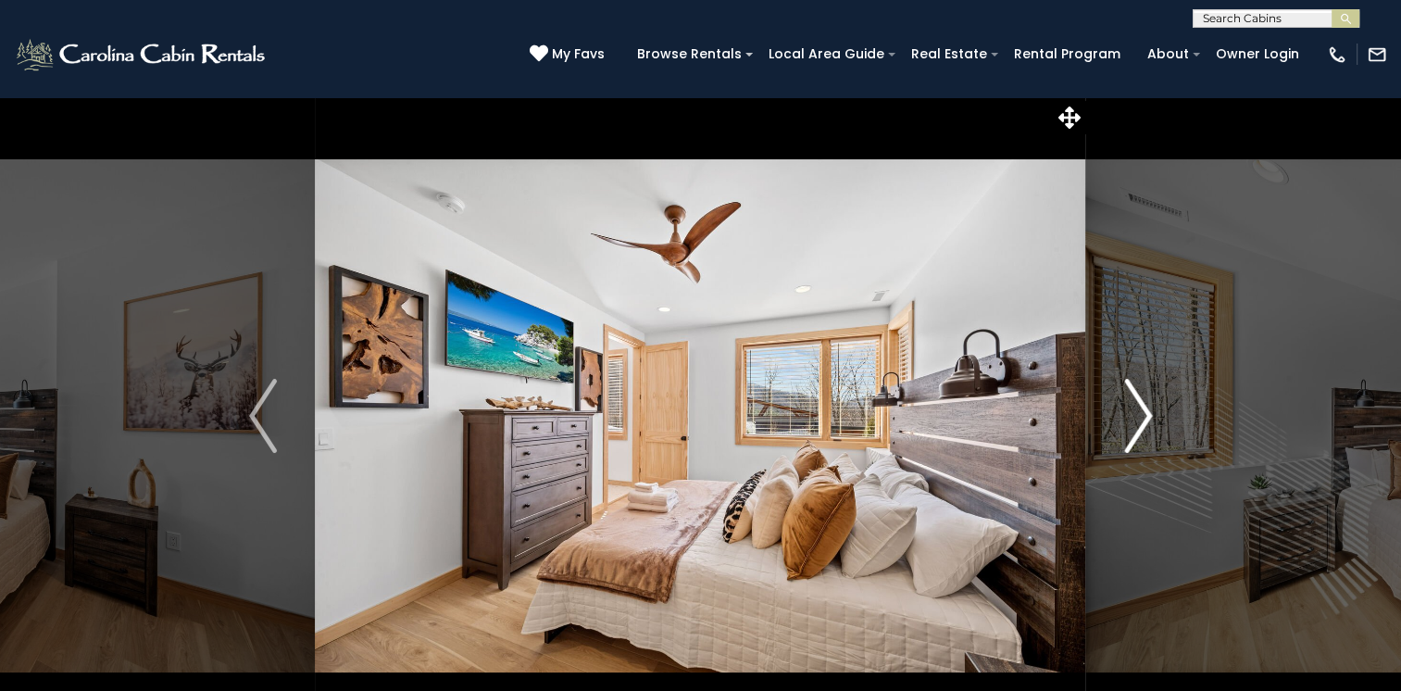
click at [1132, 413] on img "Next" at bounding box center [1138, 416] width 28 height 74
